Goal: Information Seeking & Learning: Learn about a topic

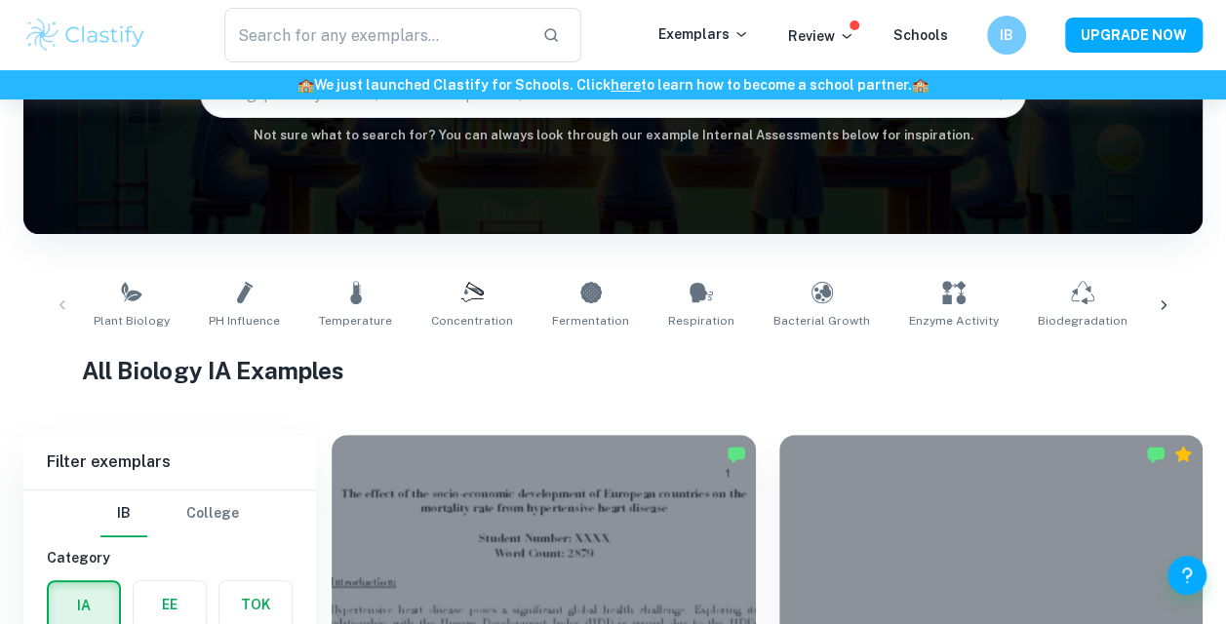
scroll to position [175, 0]
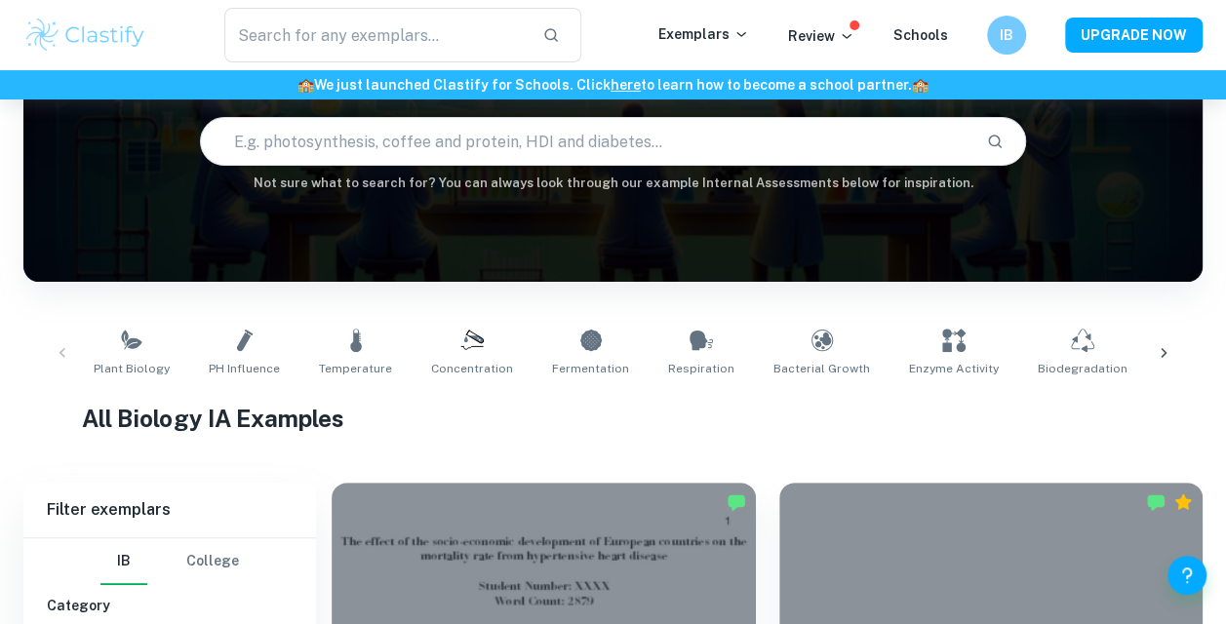
click at [441, 334] on link "Concentration" at bounding box center [472, 353] width 98 height 64
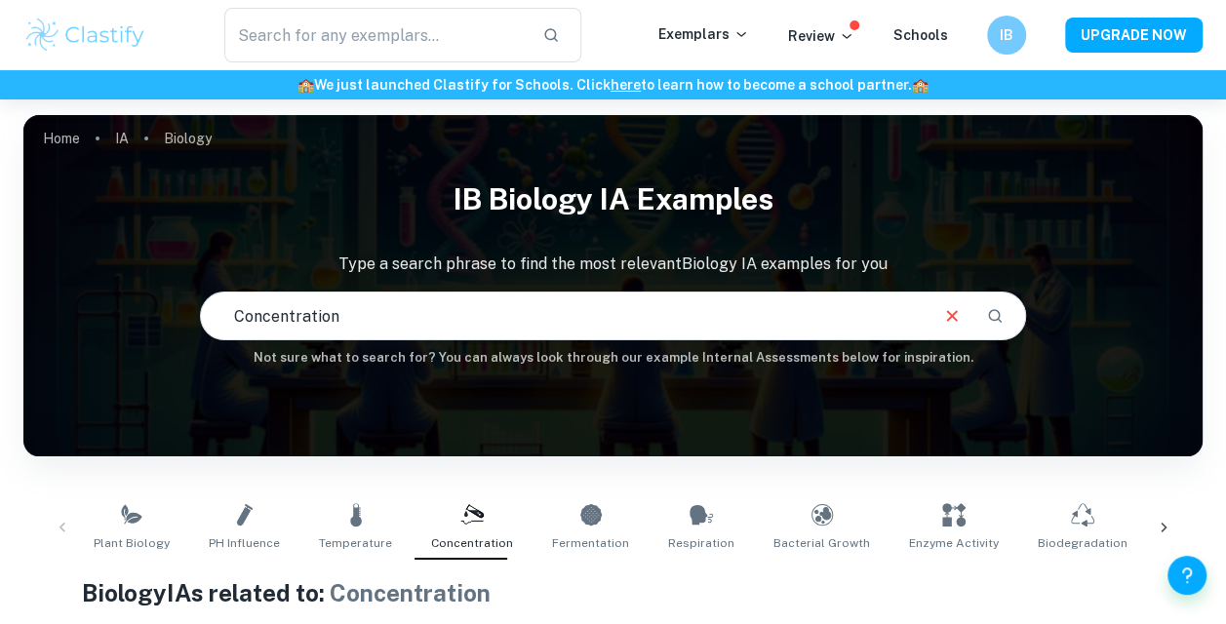
click at [433, 323] on input "Concentration" at bounding box center [563, 316] width 724 height 55
type input "Concentration root growth"
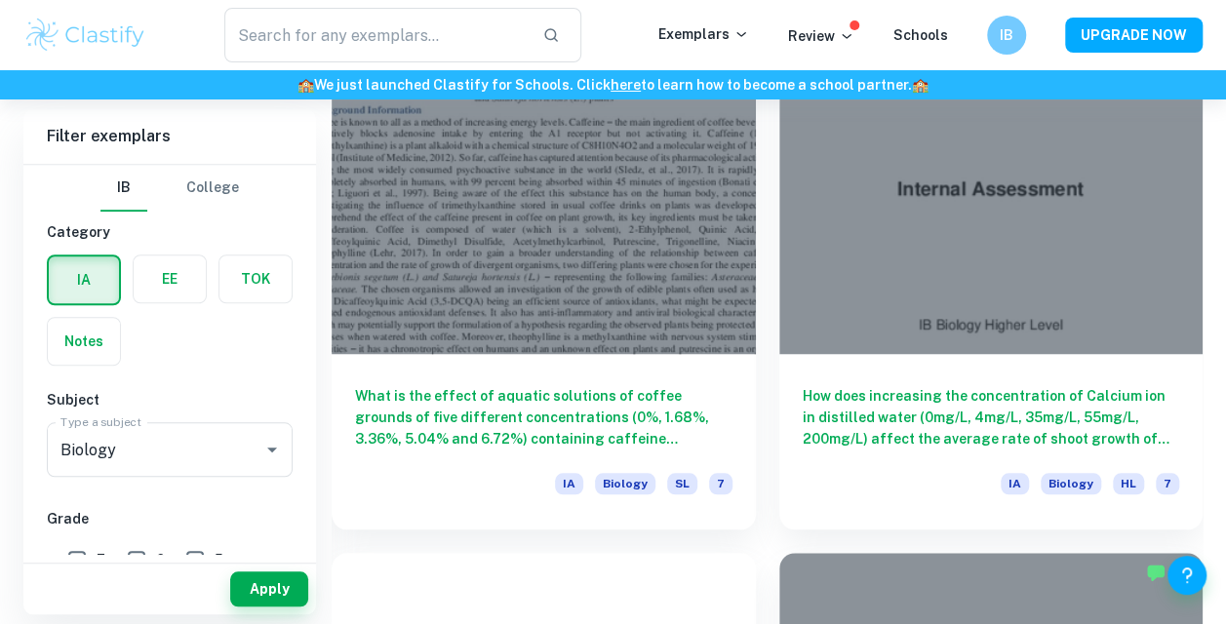
scroll to position [622, 0]
click at [954, 392] on h6 "How does increasing the concentration of Calcium ion in distilled water (0mg/L,…" at bounding box center [992, 416] width 378 height 64
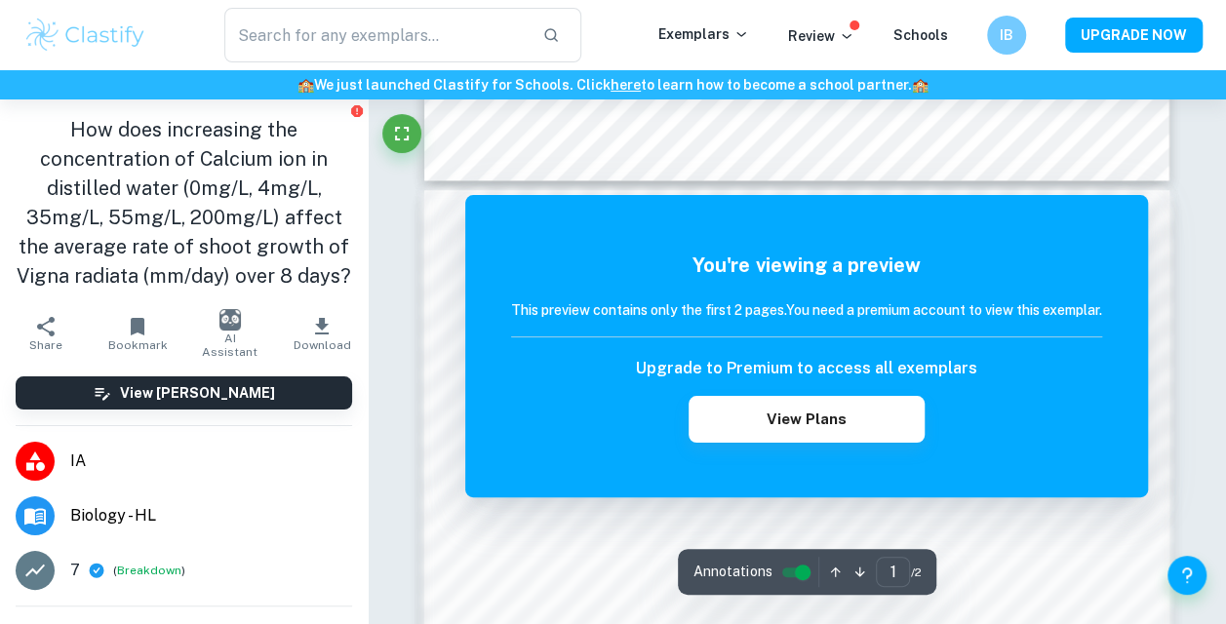
scroll to position [902, 0]
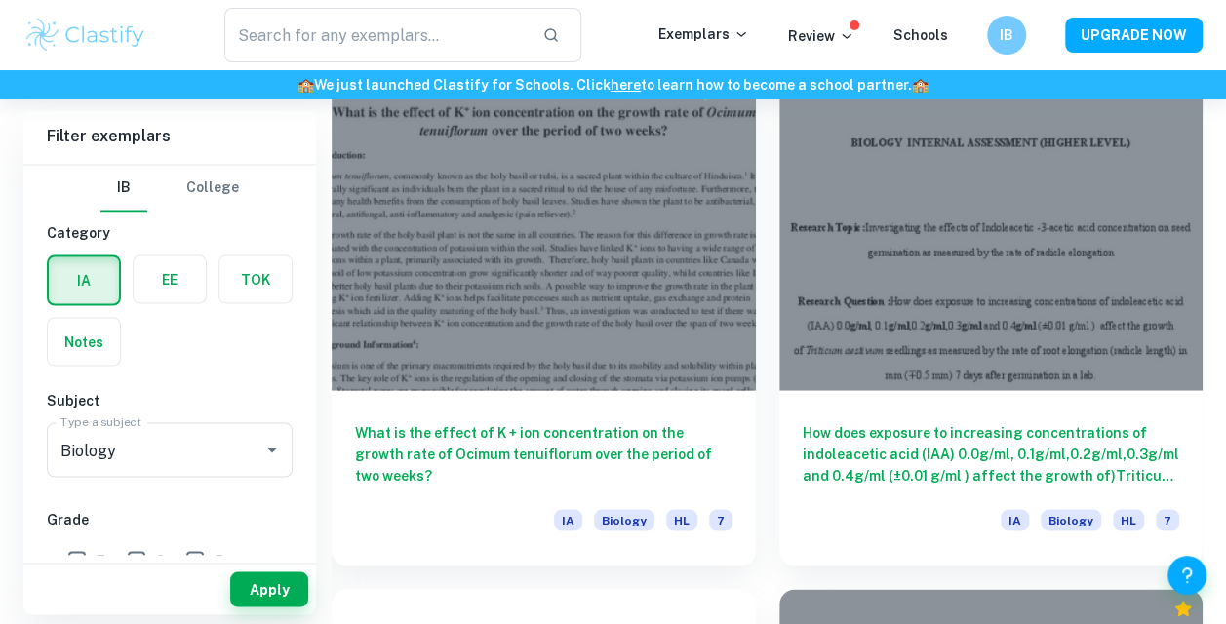
scroll to position [1621, 0]
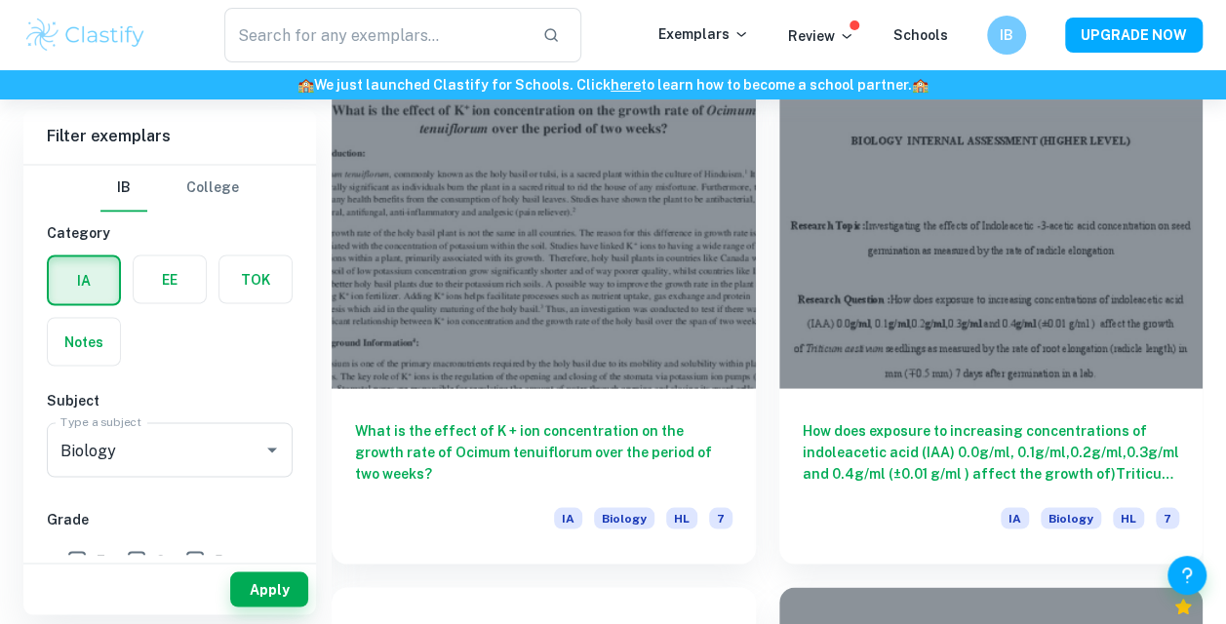
click at [1004, 425] on h6 "How does exposure to increasing concentrations of indoleacetic acid (IAA) 0.0g/…" at bounding box center [992, 451] width 378 height 64
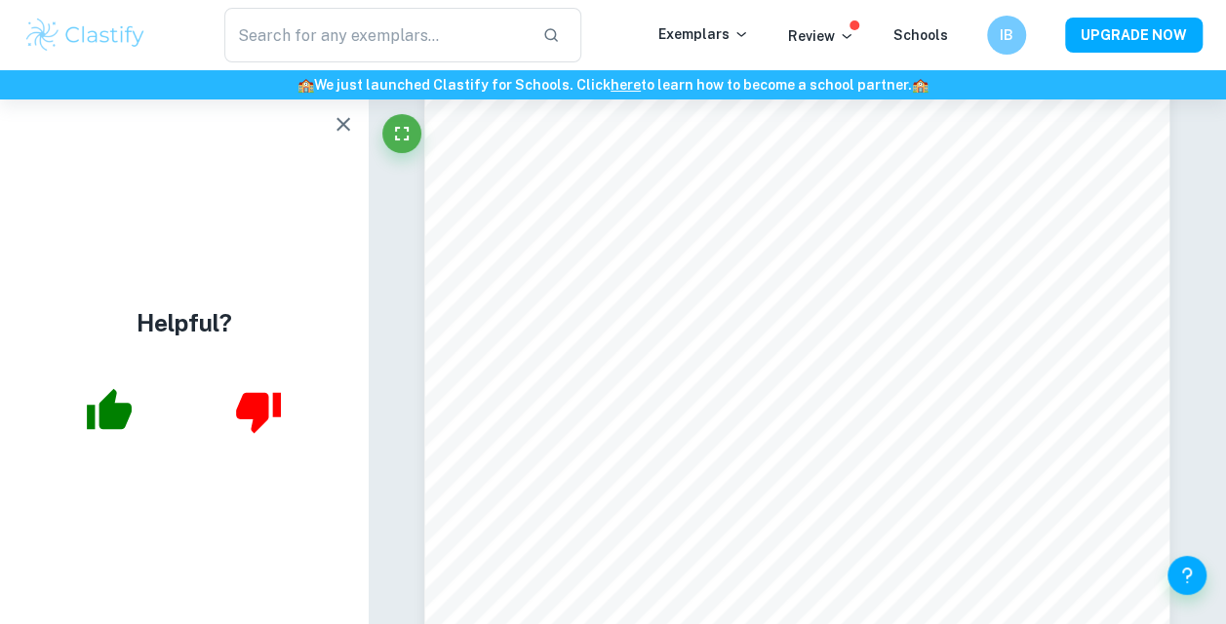
scroll to position [1676, 0]
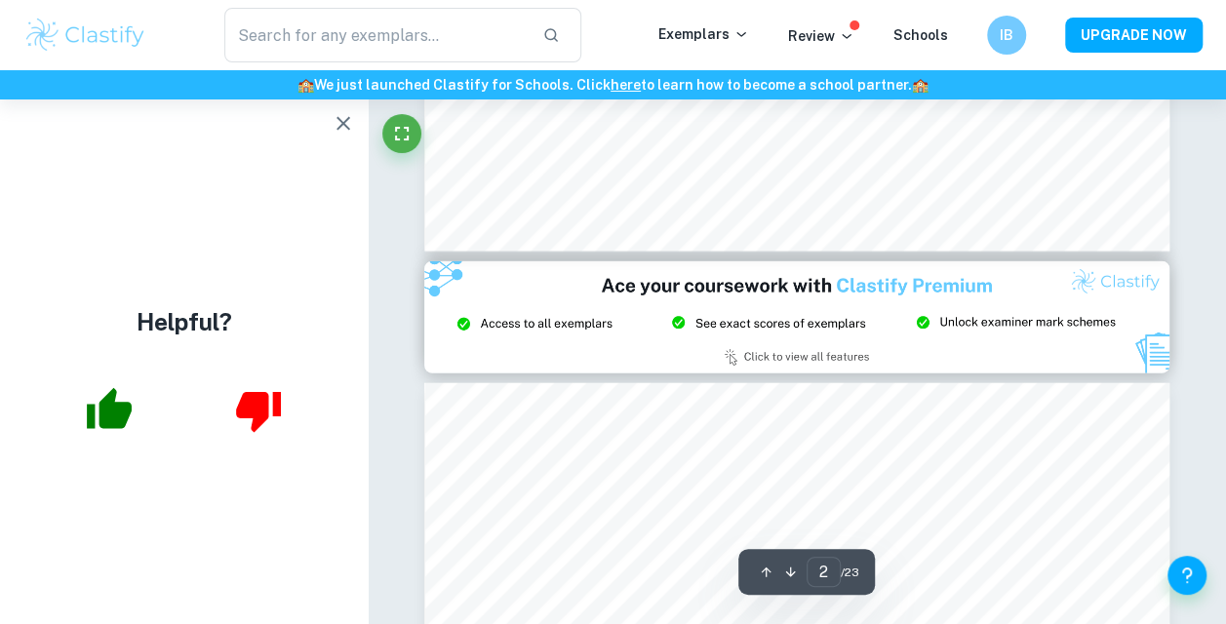
type input "3"
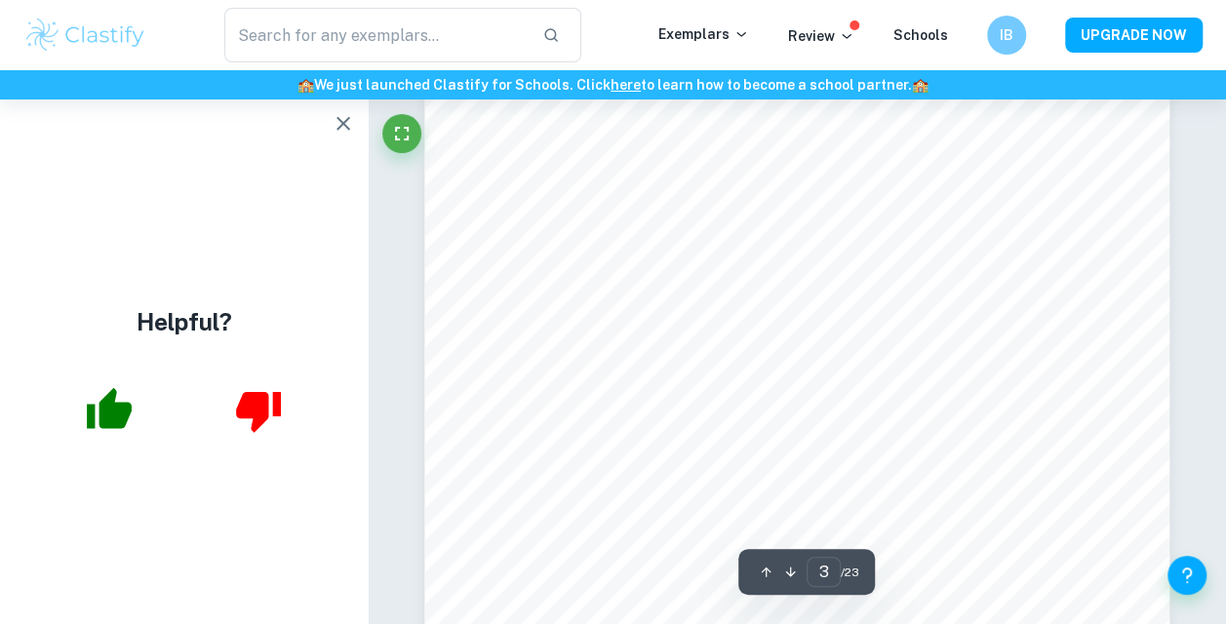
scroll to position [2495, 0]
